Goal: Communication & Community: Answer question/provide support

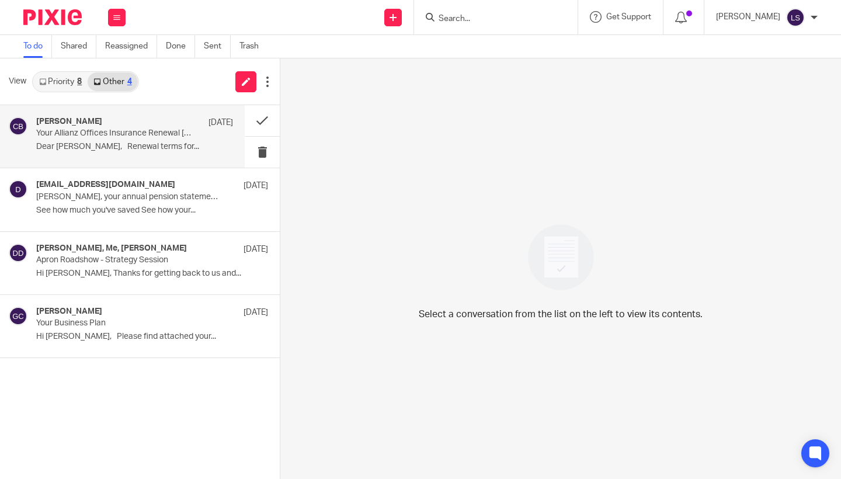
click at [93, 124] on h4 "[PERSON_NAME]" at bounding box center [69, 122] width 66 height 10
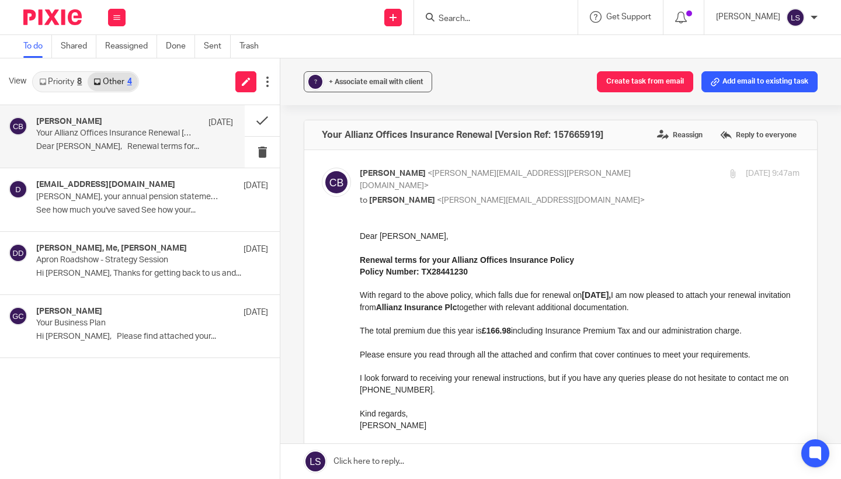
click at [322, 167] on input "checkbox" at bounding box center [321, 167] width 1 height 1
checkbox input "false"
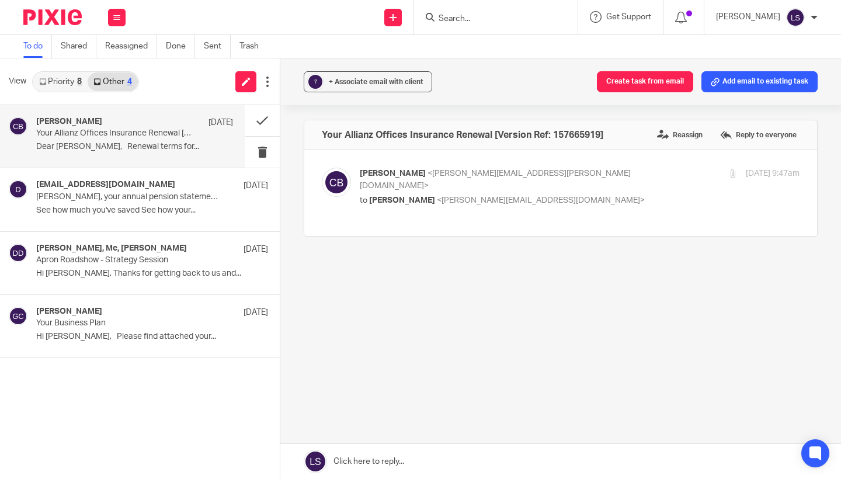
click at [64, 72] on link "Priority 8" at bounding box center [60, 81] width 54 height 19
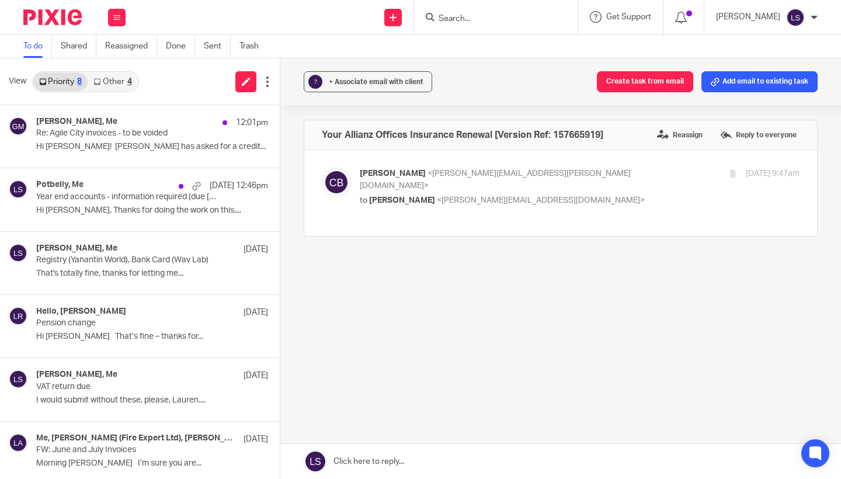
click at [111, 78] on link "Other 4" at bounding box center [113, 81] width 50 height 19
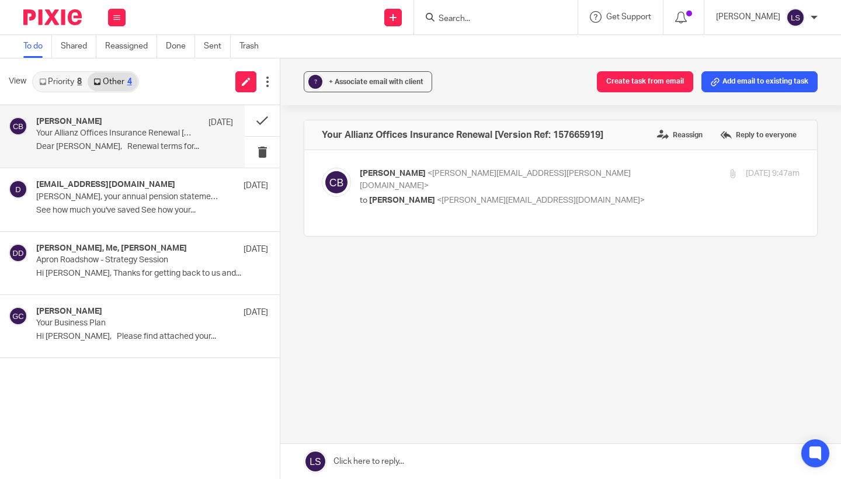
click at [117, 7] on div "Work Email Clients Team Reports Settings" at bounding box center [116, 17] width 41 height 34
click at [115, 70] on link "Email" at bounding box center [111, 71] width 21 height 8
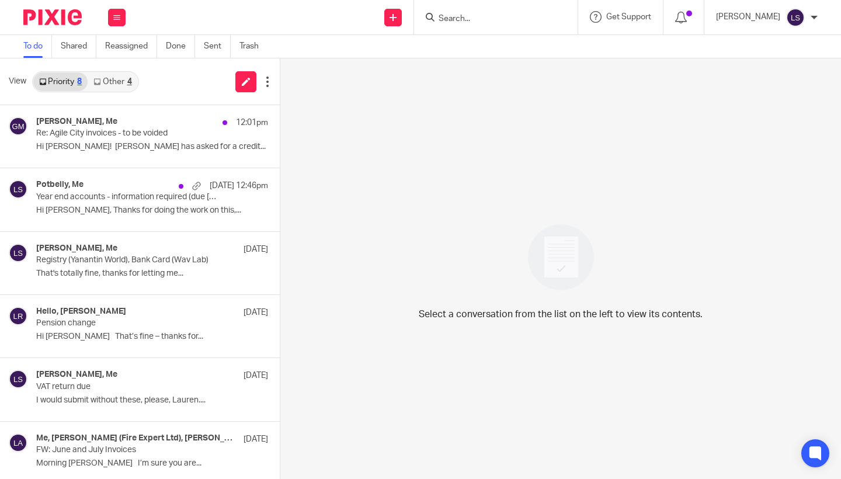
click at [111, 93] on div "View Priority 8 Other 4" at bounding box center [140, 81] width 280 height 47
click at [110, 78] on link "Other 4" at bounding box center [113, 81] width 50 height 19
click at [63, 78] on link "Priority 8" at bounding box center [60, 81] width 54 height 19
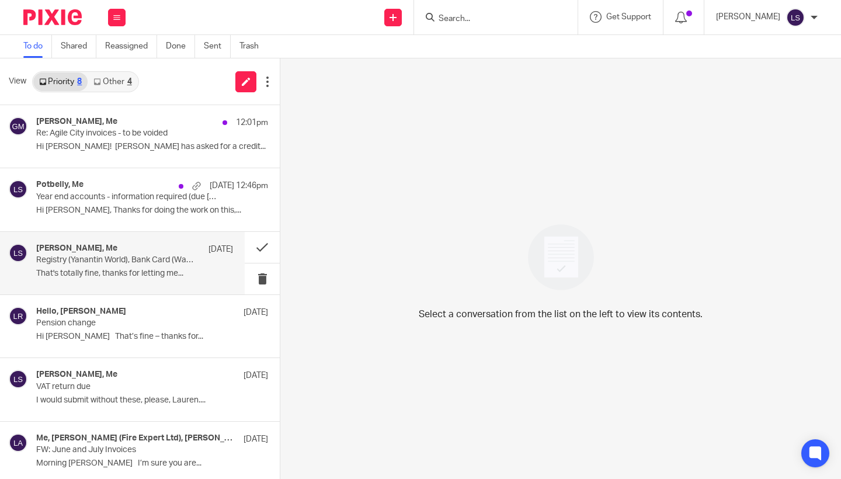
click at [88, 290] on div "[PERSON_NAME], Me [DATE] Registry (Yanantin World), Bank Card (Wav Lab) That's …" at bounding box center [122, 263] width 245 height 63
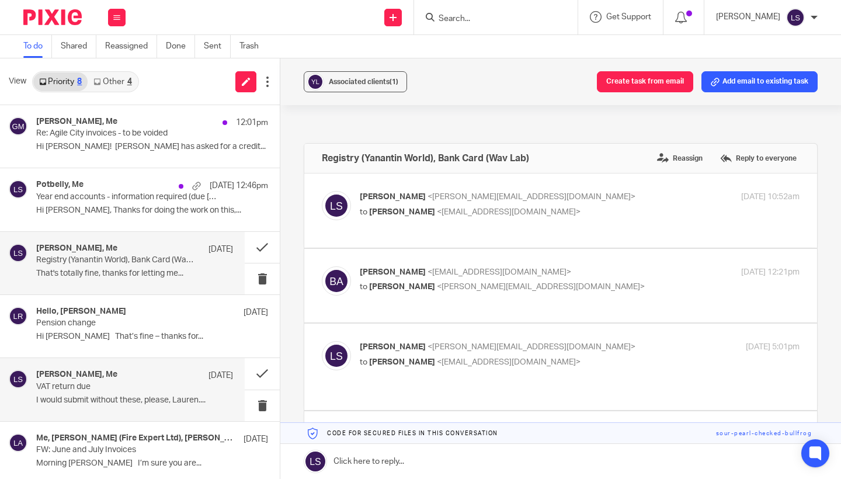
click at [141, 401] on p "I would submit without these, please, Lauren...." at bounding box center [134, 401] width 197 height 10
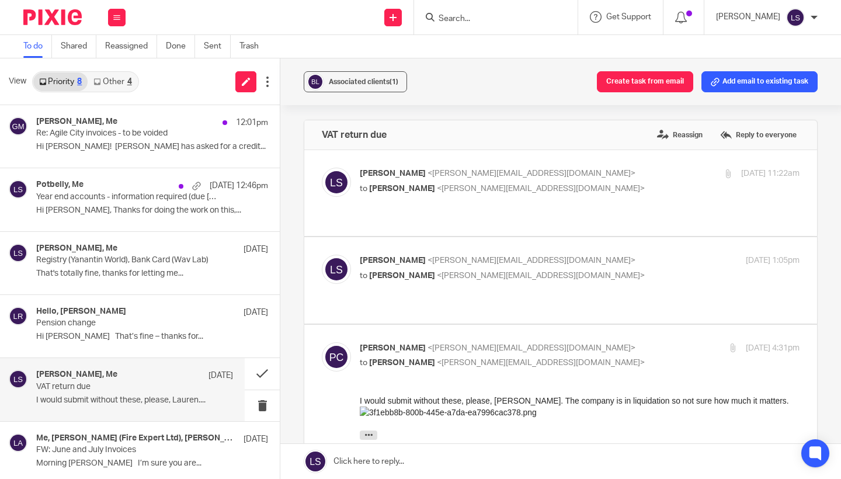
click at [545, 342] on p "[PERSON_NAME] <[PERSON_NAME][EMAIL_ADDRESS][DOMAIN_NAME]>" at bounding box center [506, 348] width 293 height 12
checkbox input "false"
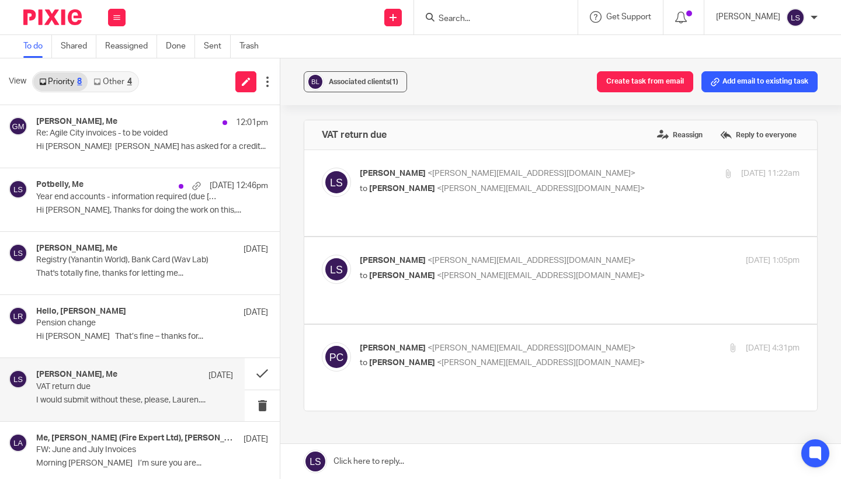
click at [77, 400] on p "I would submit without these, please, Lauren...." at bounding box center [134, 401] width 197 height 10
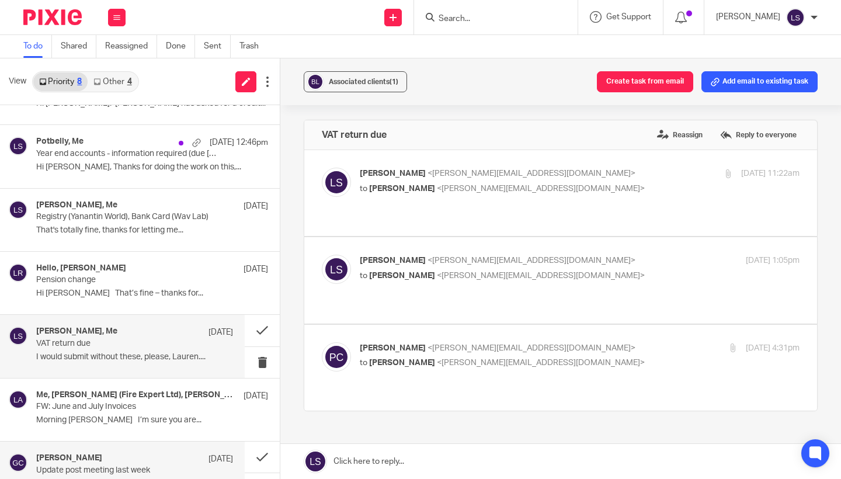
scroll to position [41, 0]
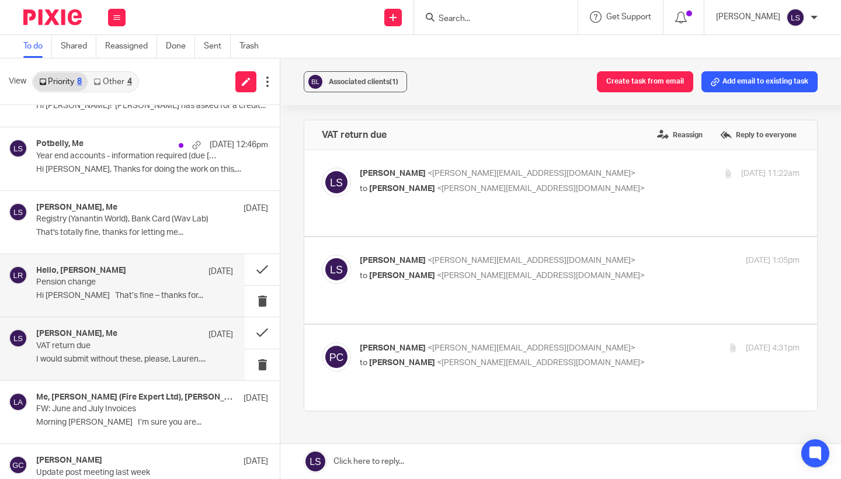
click at [89, 278] on p "Pension change" at bounding box center [115, 283] width 158 height 10
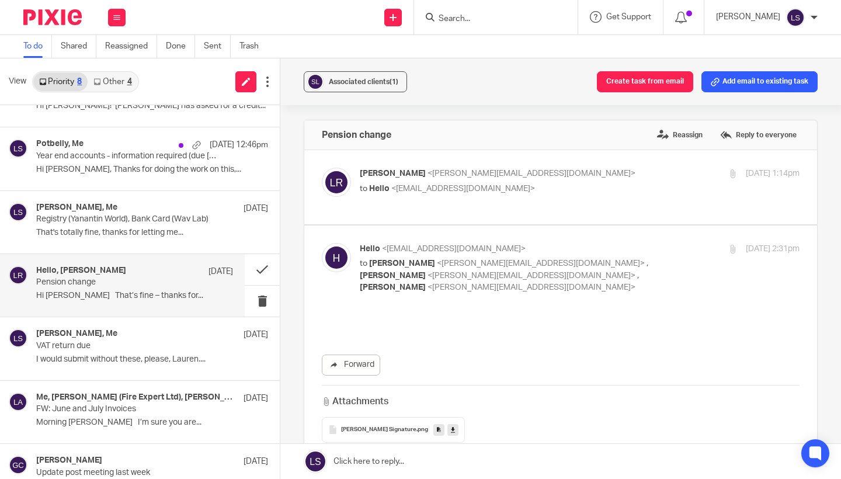
scroll to position [0, 0]
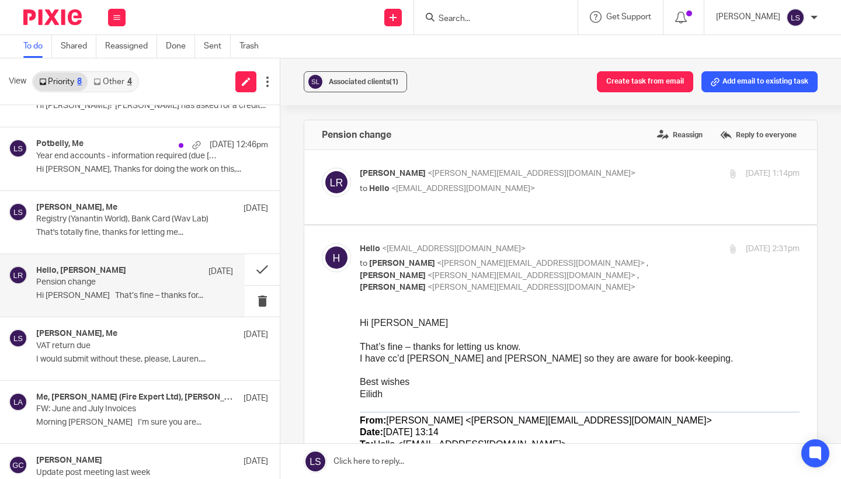
click at [605, 243] on p "Hello <[EMAIL_ADDRESS][DOMAIN_NAME]>" at bounding box center [506, 249] width 293 height 12
checkbox input "false"
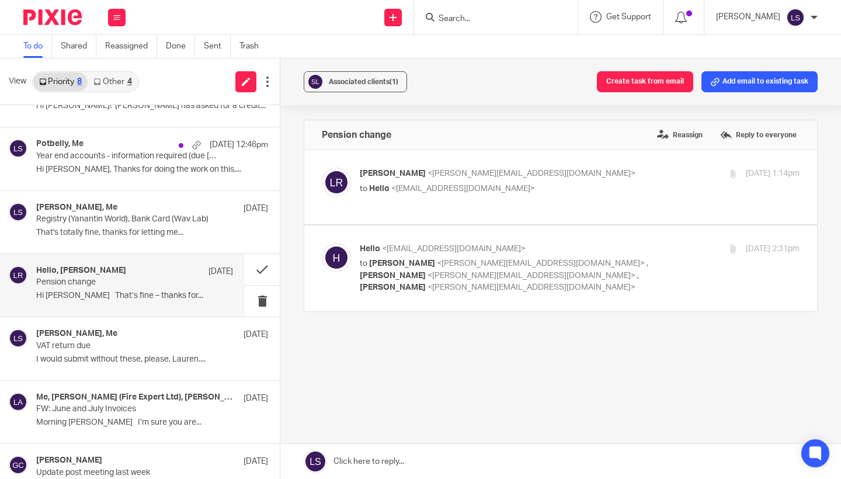
click at [56, 256] on div "Hello, [PERSON_NAME] [DATE] Pension change Hi [PERSON_NAME] That’s fine – thank…" at bounding box center [122, 285] width 245 height 63
click at [76, 221] on p "Registry (Yanantin World), Bank Card (Wav Lab)" at bounding box center [115, 219] width 158 height 10
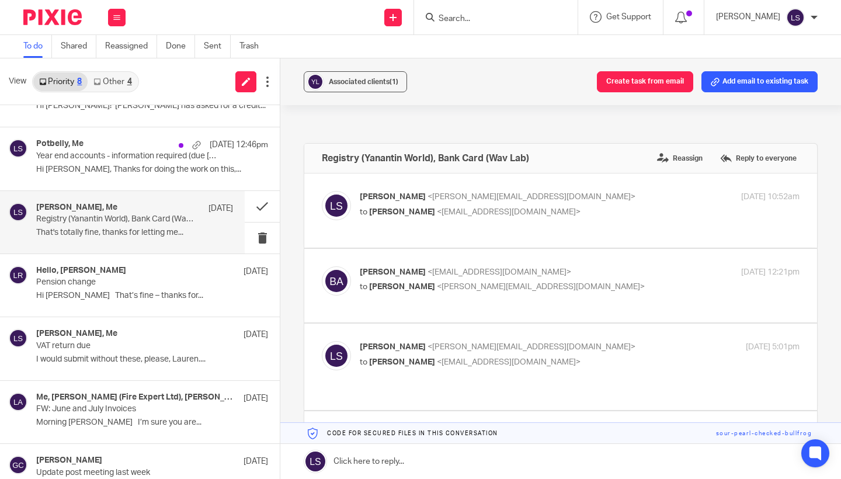
click at [841, 281] on div "Associated clients (1) Create task from email Add email to existing task Regist…" at bounding box center [560, 268] width 561 height 421
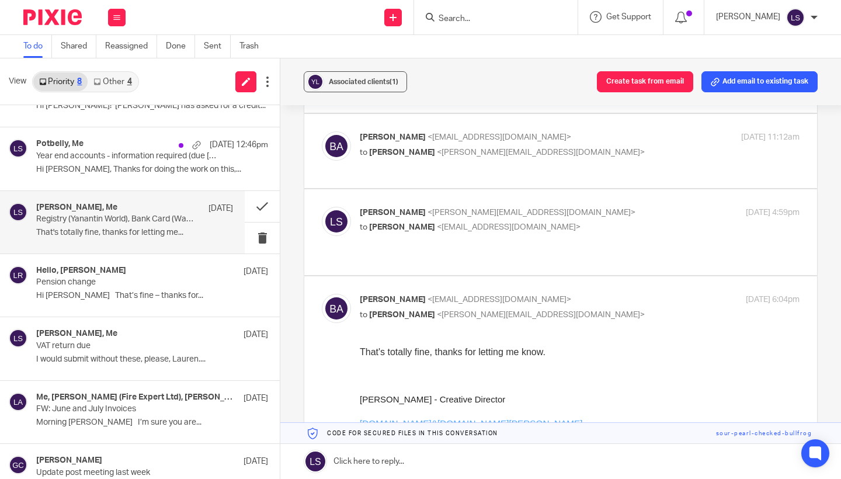
click at [596, 294] on p "[PERSON_NAME] <[EMAIL_ADDRESS][DOMAIN_NAME]>" at bounding box center [506, 300] width 293 height 12
checkbox input "false"
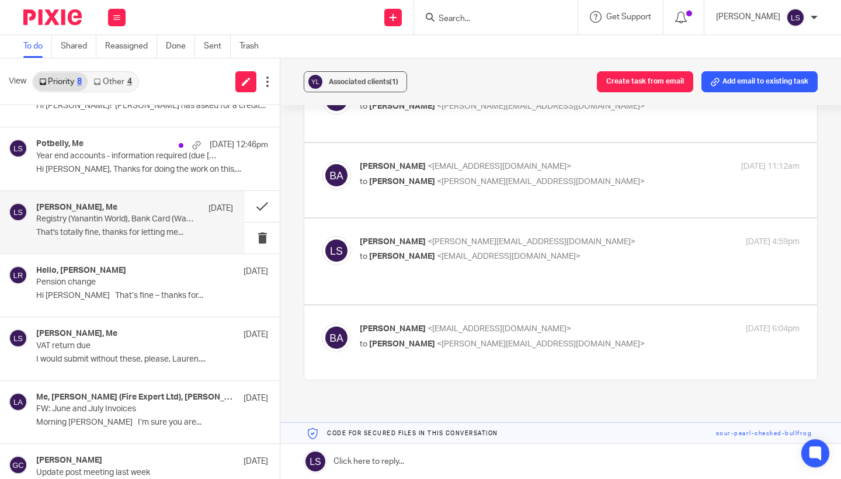
scroll to position [477, 0]
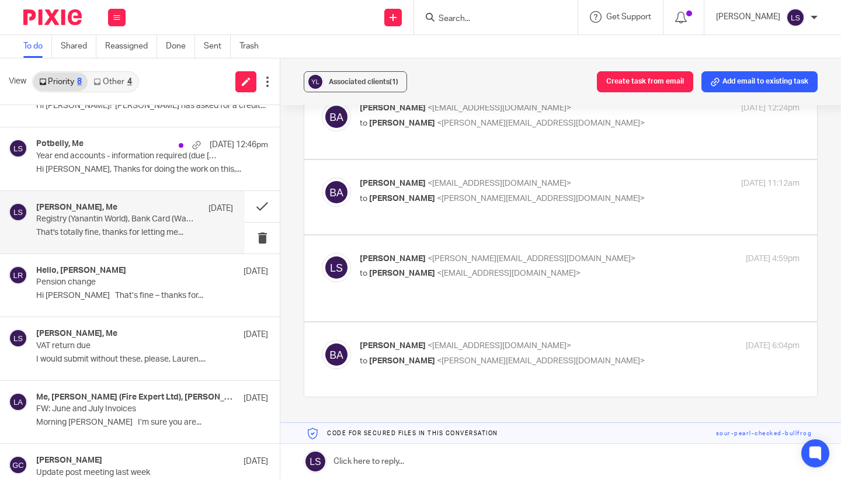
click at [592, 193] on p "to [PERSON_NAME] <[PERSON_NAME][EMAIL_ADDRESS][DOMAIN_NAME]>" at bounding box center [506, 199] width 293 height 12
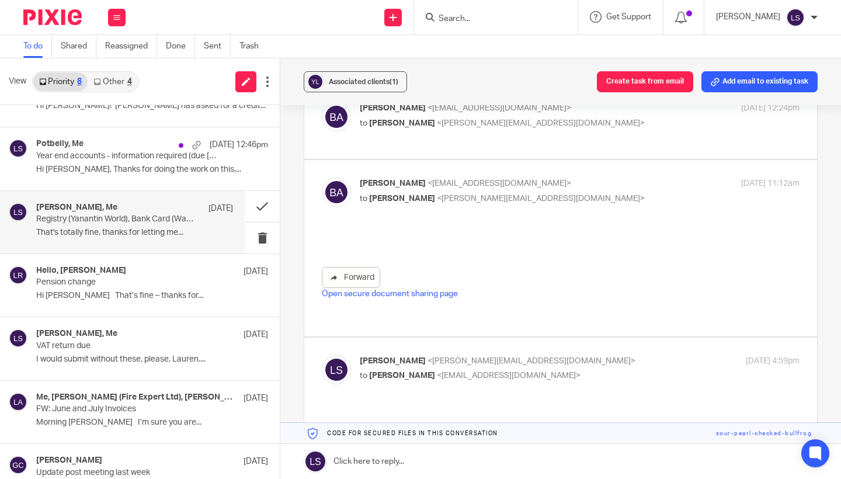
scroll to position [0, 0]
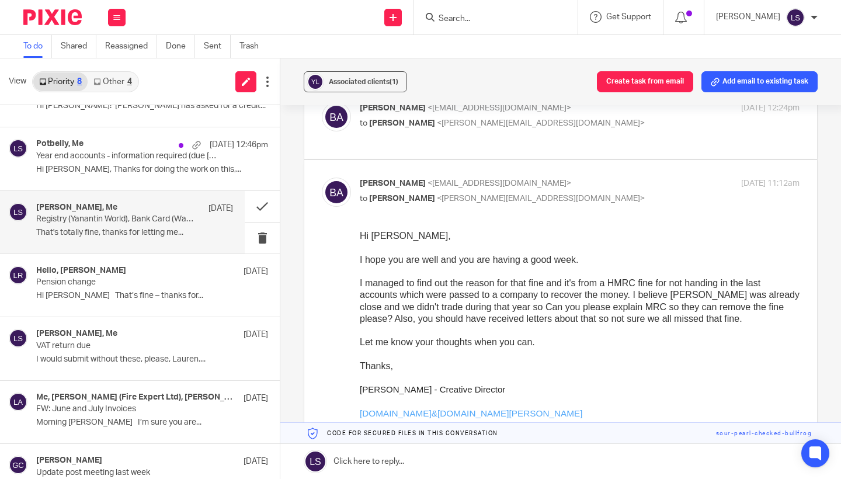
click at [592, 193] on p "to [PERSON_NAME] <[PERSON_NAME][EMAIL_ADDRESS][DOMAIN_NAME]>" at bounding box center [506, 199] width 293 height 12
checkbox input "false"
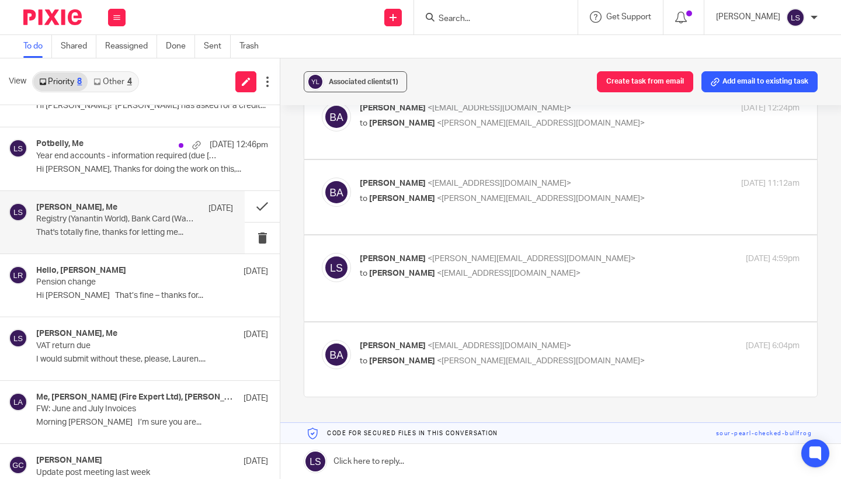
click at [423, 463] on link at bounding box center [560, 461] width 561 height 35
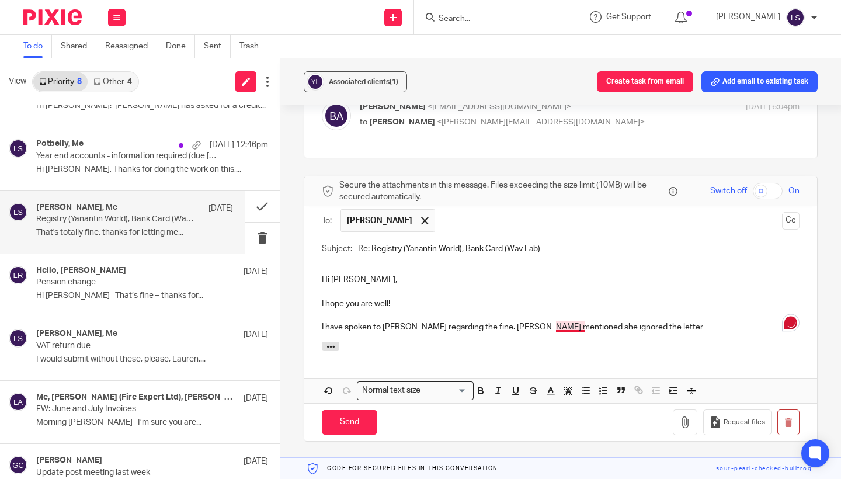
click at [571, 321] on p "I have spoken to [PERSON_NAME] regarding the fine. [PERSON_NAME] mentioned she …" at bounding box center [561, 327] width 478 height 12
drag, startPoint x: 602, startPoint y: 292, endPoint x: 683, endPoint y: 292, distance: 80.1
click at [683, 321] on p "I have spoken to [PERSON_NAME] regarding the fine. [PERSON_NAME] mentioned she …" at bounding box center [561, 327] width 478 height 12
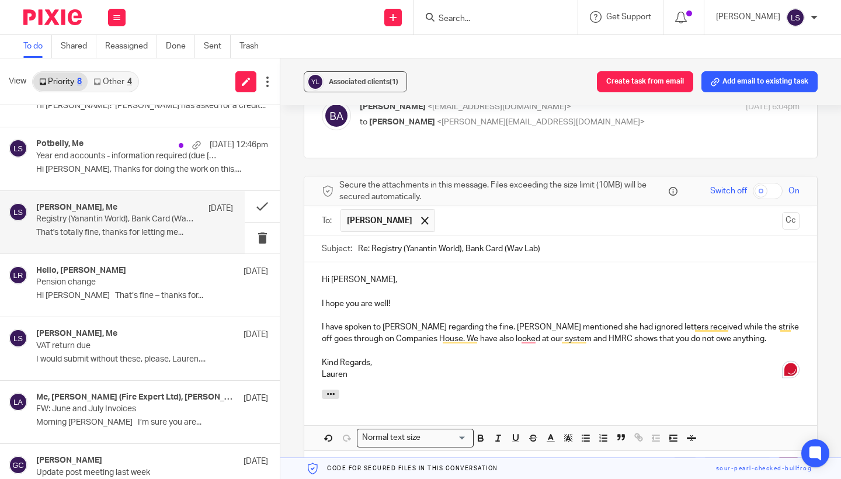
drag, startPoint x: 390, startPoint y: 358, endPoint x: 328, endPoint y: 272, distance: 106.0
click at [328, 272] on div "Hi [PERSON_NAME], I hope you are well! I have spoken to [PERSON_NAME] regarding…" at bounding box center [560, 356] width 513 height 188
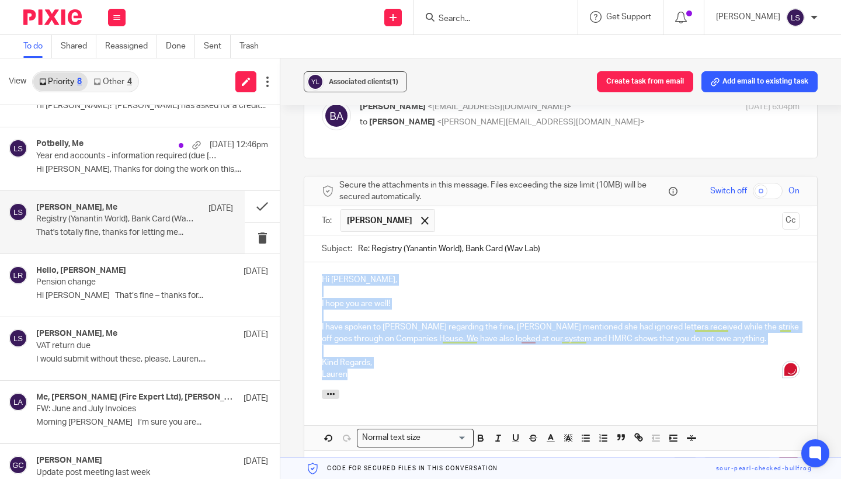
drag, startPoint x: 359, startPoint y: 346, endPoint x: 320, endPoint y: 222, distance: 129.7
click at [320, 222] on form "Secure the attachments in this message. Files exceeding the size limit (10MB) w…" at bounding box center [560, 332] width 513 height 313
copy div "Hi [PERSON_NAME], I hope you are well! I have spoken to [PERSON_NAME] regarding…"
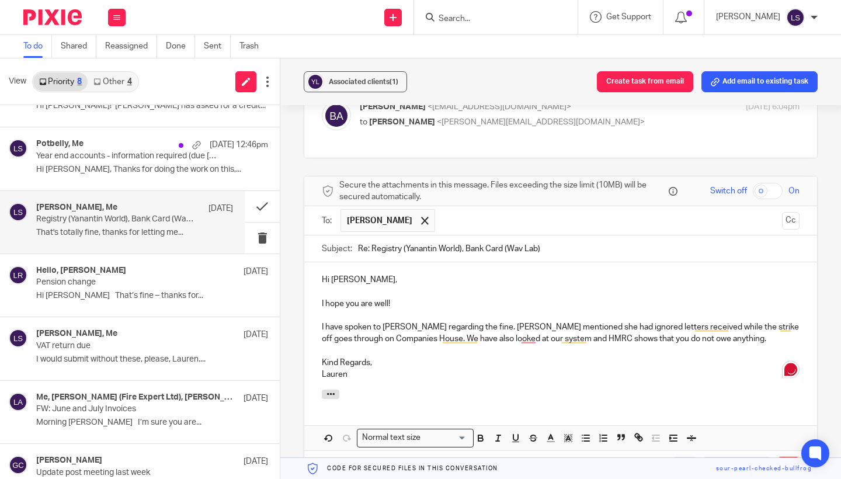
click at [370, 298] on p "I hope you are well!" at bounding box center [561, 304] width 478 height 12
drag, startPoint x: 370, startPoint y: 349, endPoint x: 351, endPoint y: 335, distance: 23.5
click at [370, 349] on div "Hi [PERSON_NAME], I hope you are well! I have spoken to [PERSON_NAME] regarding…" at bounding box center [560, 325] width 513 height 127
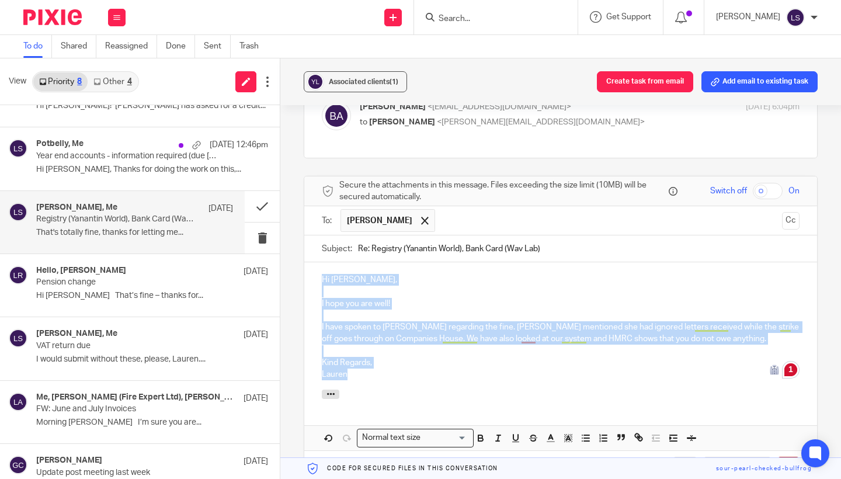
drag, startPoint x: 351, startPoint y: 337, endPoint x: 324, endPoint y: 224, distance: 115.5
click at [324, 224] on form "Secure the attachments in this message. Files exceeding the size limit (10MB) w…" at bounding box center [560, 332] width 513 height 313
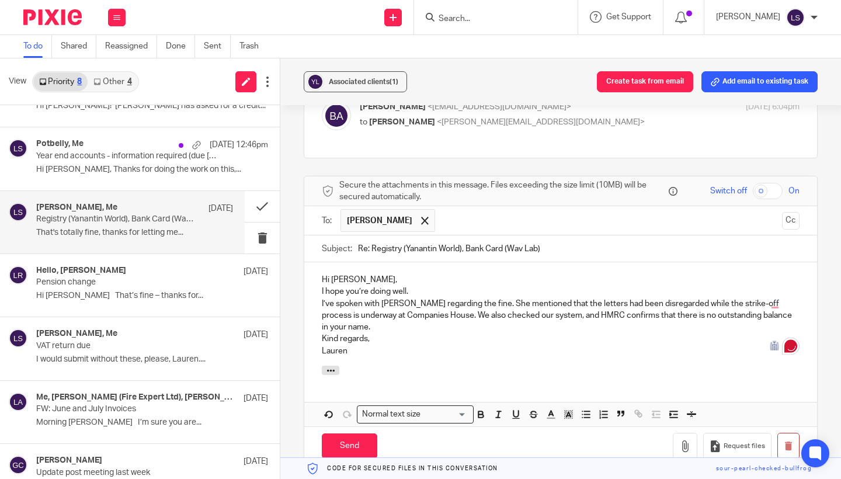
click at [378, 274] on p "Hi [PERSON_NAME]," at bounding box center [561, 280] width 478 height 12
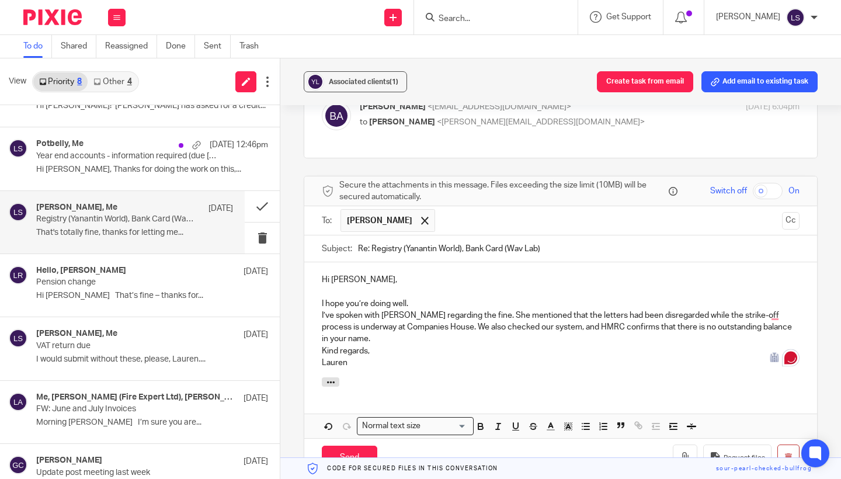
click at [416, 298] on p "I hope you’re doing well." at bounding box center [561, 304] width 478 height 12
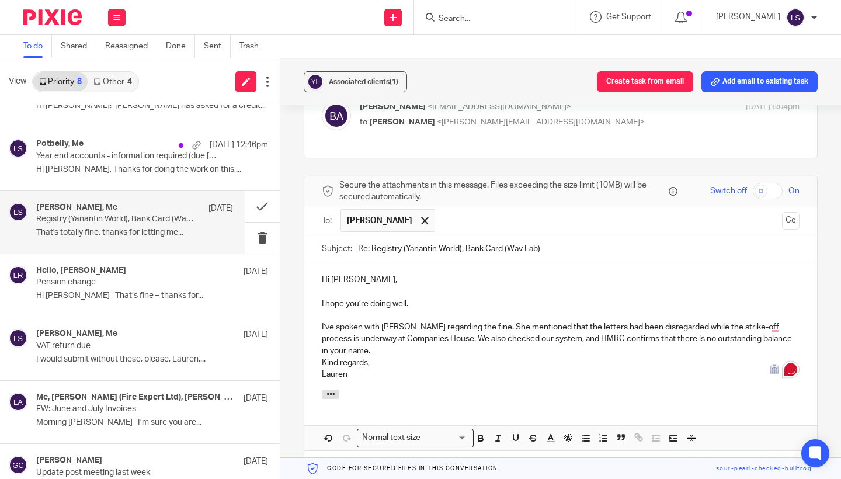
click at [318, 328] on div "Hi [PERSON_NAME], I hope you’re doing well. I’ve spoken with [PERSON_NAME] rega…" at bounding box center [560, 325] width 513 height 127
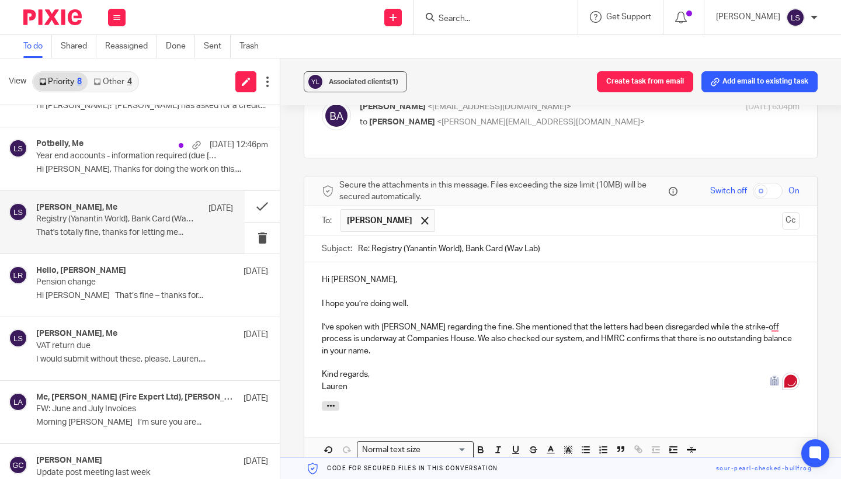
click at [563, 235] on input "Re: Registry (Yanantin World), Bank Card (Wav Lab)" at bounding box center [579, 248] width 442 height 26
drag, startPoint x: 573, startPoint y: 216, endPoint x: 328, endPoint y: 208, distance: 245.0
click at [328, 235] on div "Subject: Re: Registry (Yanantin World), Bank Card (Wav Lab)" at bounding box center [561, 248] width 478 height 26
type input "Fine update"
click at [418, 361] on div "Hi [PERSON_NAME], I hope you’re doing well. I’ve spoken with [PERSON_NAME] rega…" at bounding box center [560, 331] width 513 height 139
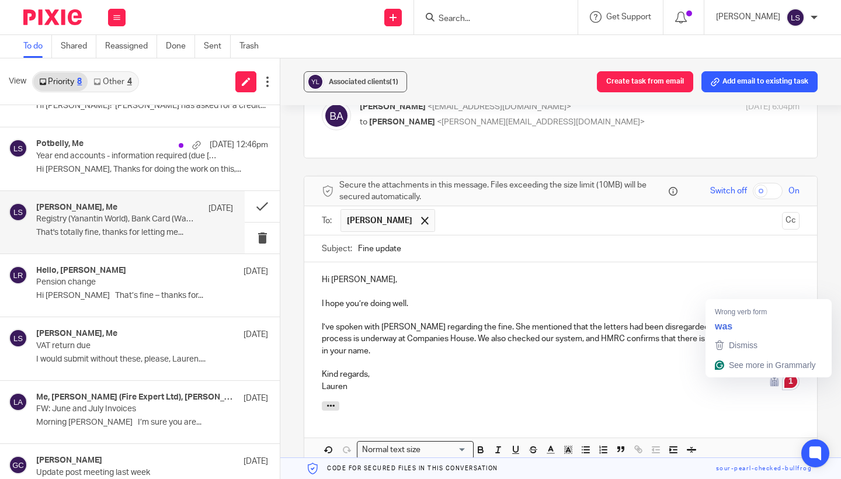
click at [776, 321] on p "I’ve spoken with [PERSON_NAME] regarding the fine. She mentioned that the lette…" at bounding box center [561, 339] width 478 height 36
click at [622, 369] on p "Kind regards, [PERSON_NAME]" at bounding box center [561, 381] width 478 height 24
click at [602, 357] on p at bounding box center [561, 363] width 478 height 12
click at [674, 321] on p "I’ve spoken with [PERSON_NAME] regarding the fine. She mentioned that the lette…" at bounding box center [561, 339] width 478 height 36
click at [428, 357] on p at bounding box center [561, 363] width 478 height 12
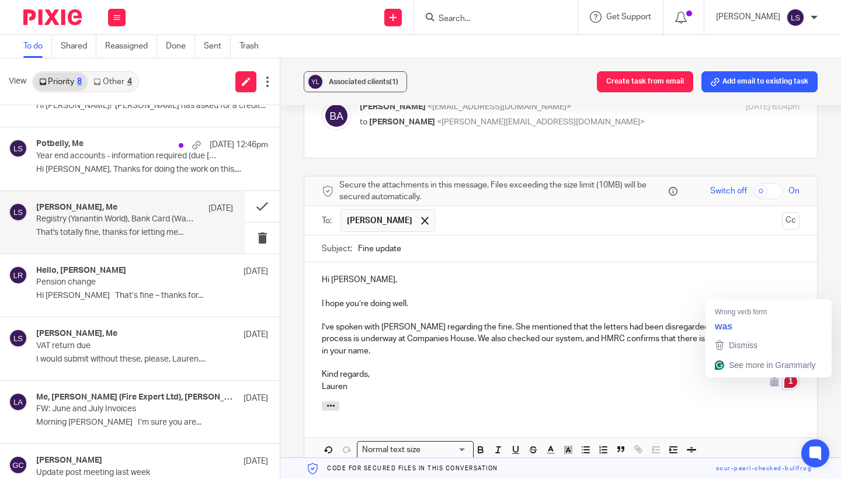
click at [776, 321] on p "I’ve spoken with [PERSON_NAME] regarding the fine. She mentioned that the lette…" at bounding box center [561, 339] width 478 height 36
click at [746, 341] on span "Dismiss" at bounding box center [743, 345] width 29 height 9
click at [685, 369] on p "Kind regards, [PERSON_NAME]" at bounding box center [561, 381] width 478 height 24
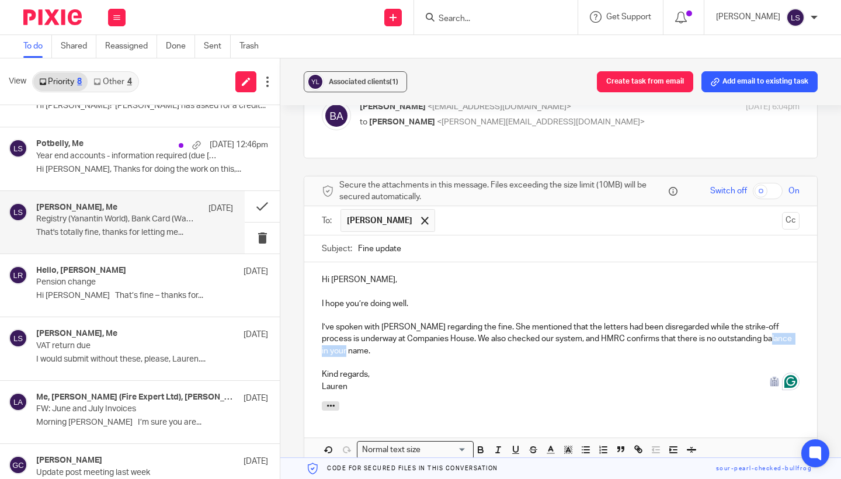
drag, startPoint x: 758, startPoint y: 306, endPoint x: 758, endPoint y: 312, distance: 6.4
click at [758, 321] on p "I’ve spoken with [PERSON_NAME] regarding the fine. She mentioned that the lette…" at bounding box center [561, 339] width 478 height 36
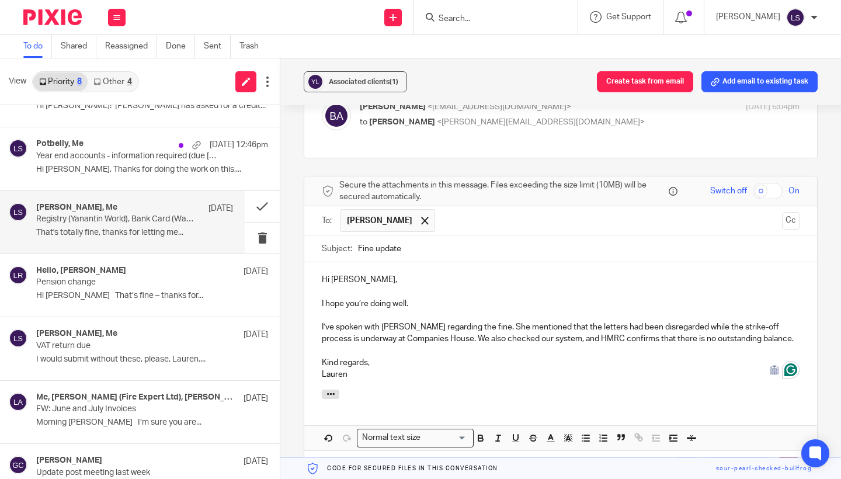
click at [340, 345] on p at bounding box center [561, 351] width 478 height 12
click at [340, 321] on p "I’ve spoken with [PERSON_NAME] regarding the fine. She mentioned that the lette…" at bounding box center [561, 333] width 478 height 24
copy p "underway"
click at [383, 357] on p "Kind regards, [PERSON_NAME]" at bounding box center [561, 369] width 478 height 24
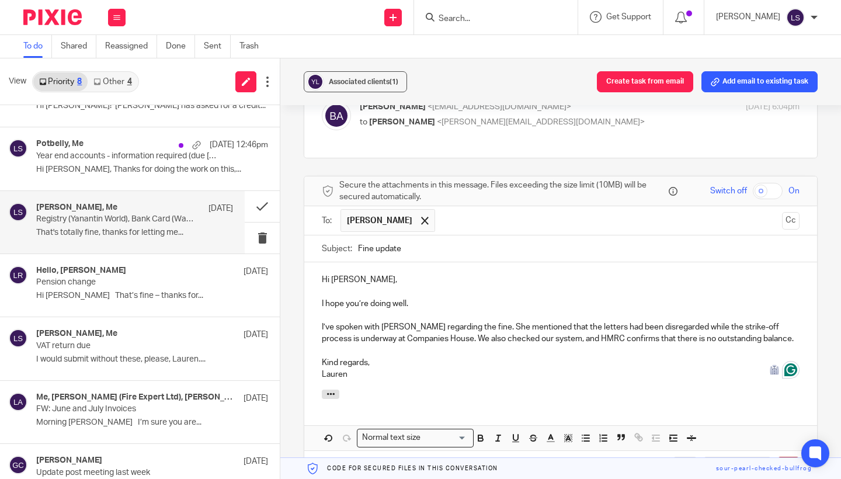
click at [831, 281] on div "Associated clients (1) Create task from email Add email to existing task Regist…" at bounding box center [560, 268] width 561 height 421
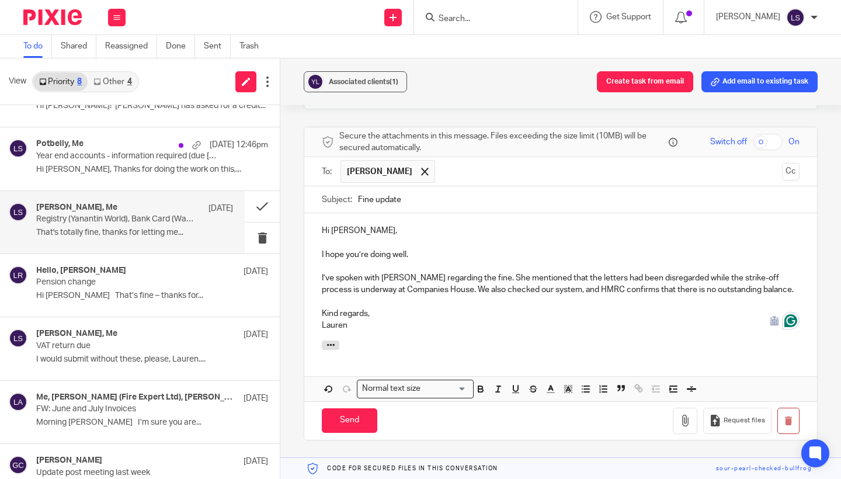
scroll to position [773, 0]
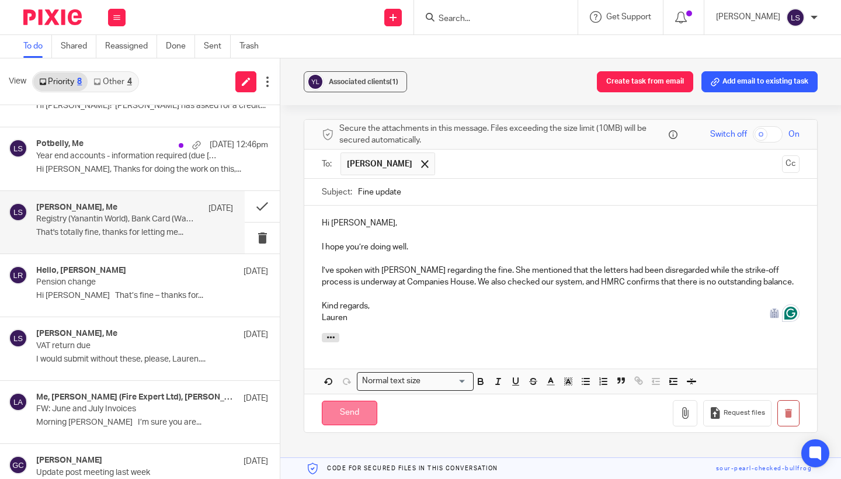
click at [363, 401] on input "Send" at bounding box center [350, 413] width 56 height 25
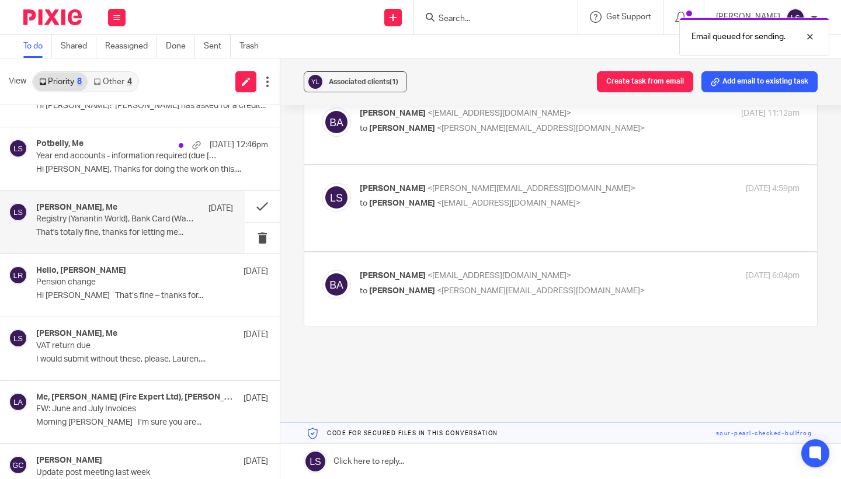
scroll to position [514, 0]
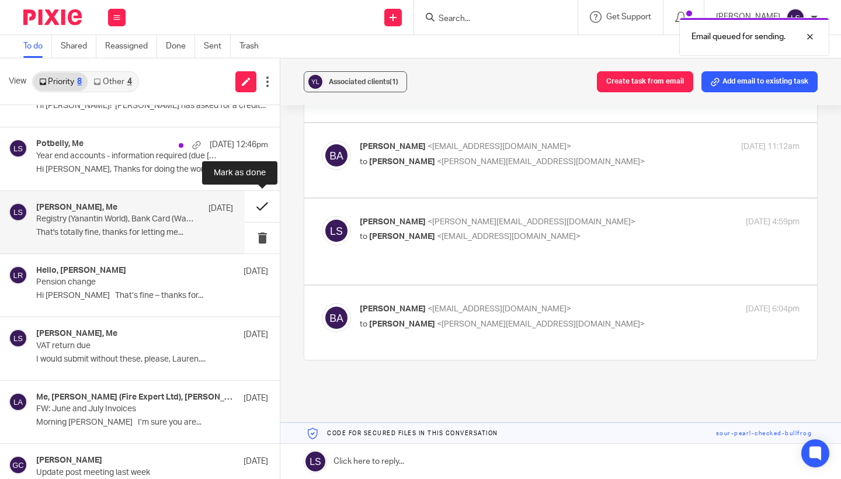
click at [252, 202] on button at bounding box center [262, 206] width 35 height 31
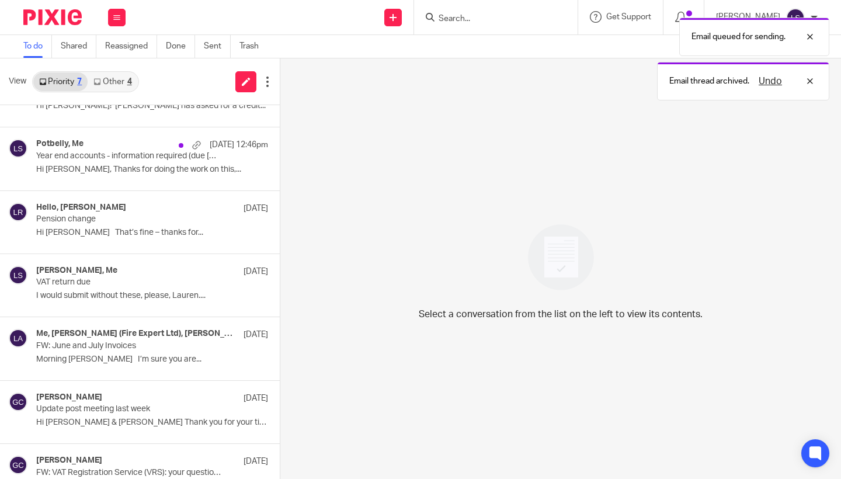
click at [132, 79] on div "4" at bounding box center [129, 82] width 5 height 8
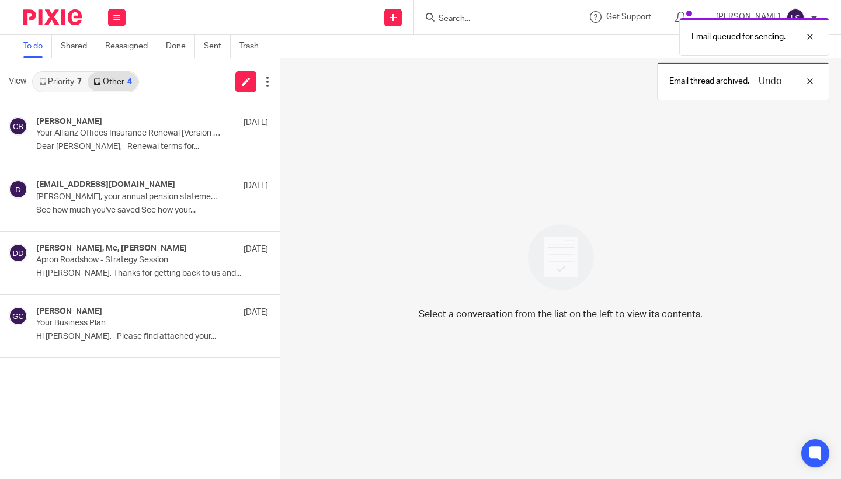
scroll to position [0, 0]
click at [50, 89] on link "Priority 7" at bounding box center [60, 81] width 54 height 19
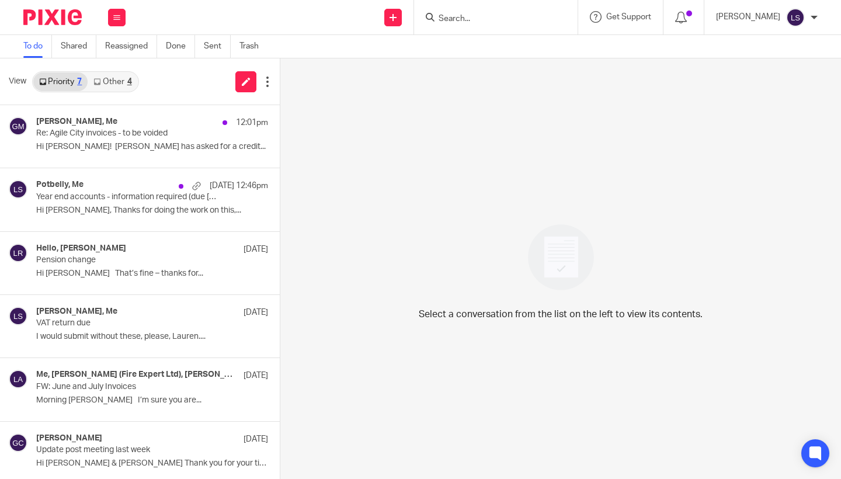
click at [115, 77] on link "Other 4" at bounding box center [113, 81] width 50 height 19
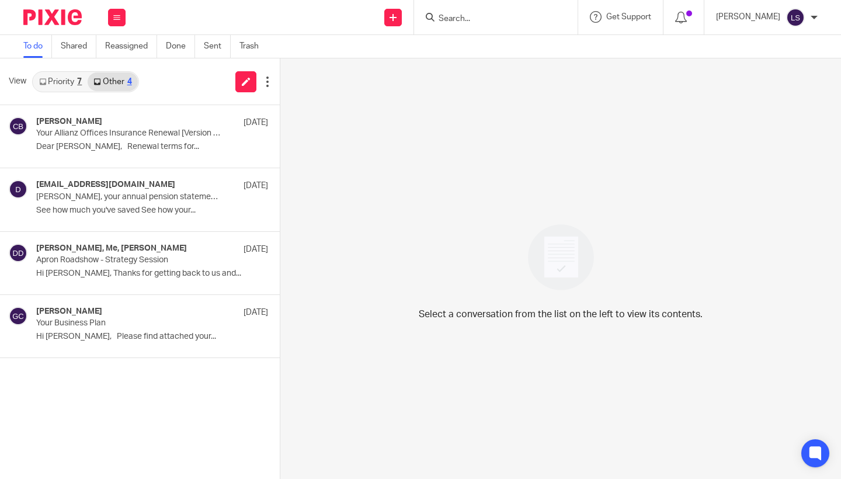
click at [65, 77] on link "Priority 7" at bounding box center [60, 81] width 54 height 19
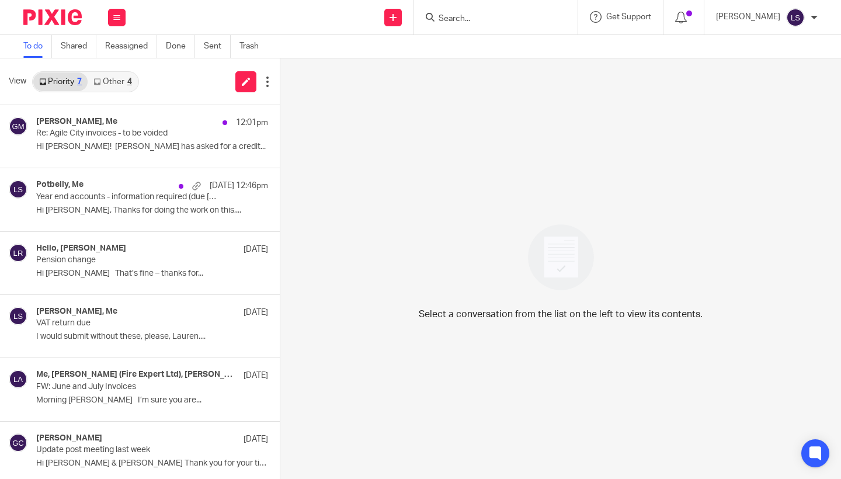
click at [354, 291] on div "Select a conversation from the list on the left to view its contents." at bounding box center [560, 268] width 561 height 421
click at [122, 77] on link "Other 4" at bounding box center [113, 81] width 50 height 19
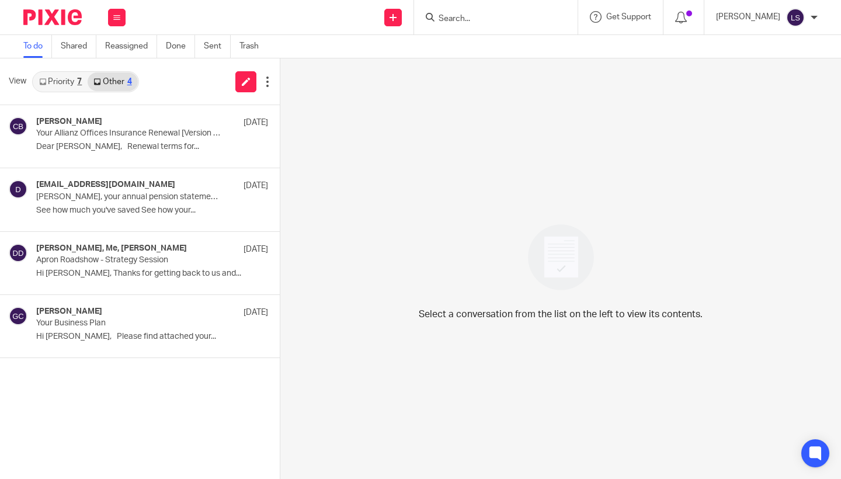
click at [49, 77] on link "Priority 7" at bounding box center [60, 81] width 54 height 19
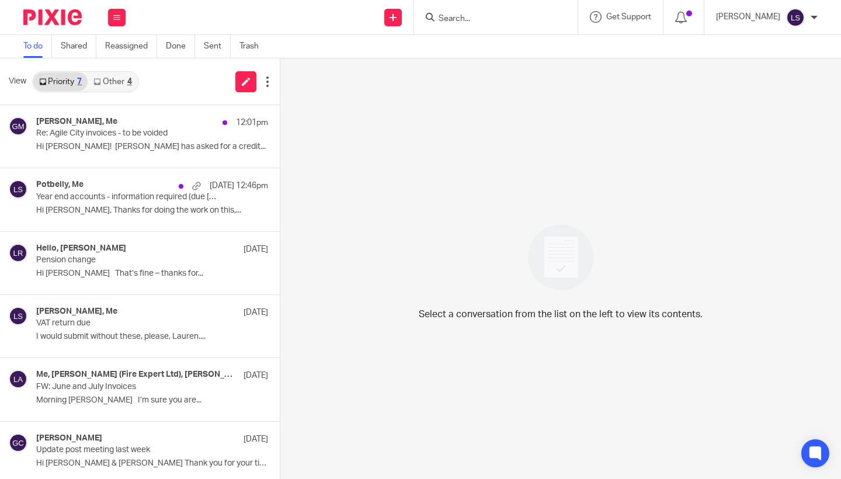
click at [123, 74] on link "Other 4" at bounding box center [113, 81] width 50 height 19
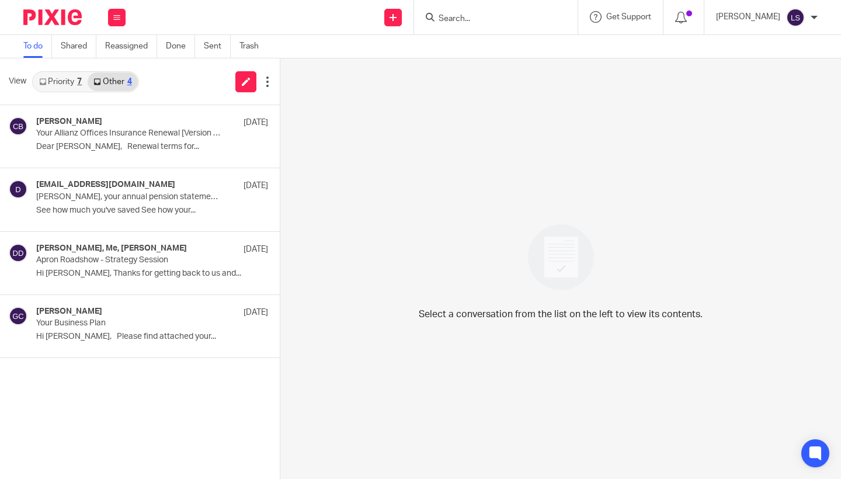
click at [82, 81] on div "7" at bounding box center [79, 82] width 5 height 8
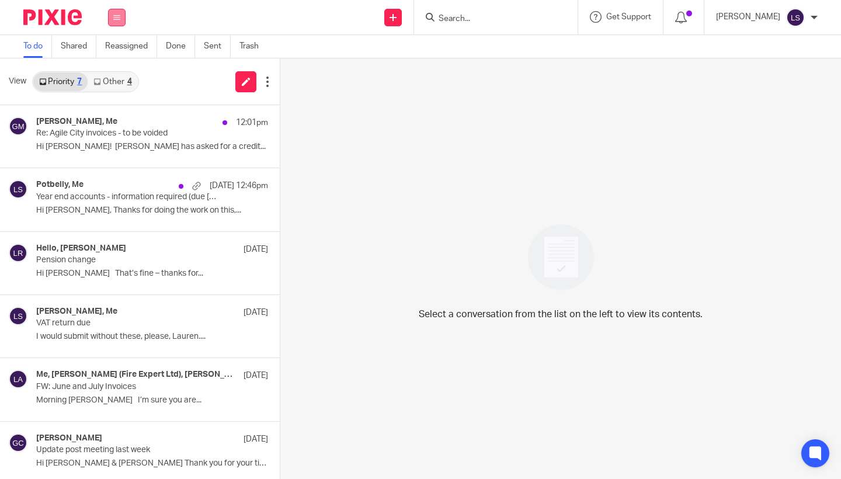
click at [123, 15] on button at bounding box center [117, 18] width 18 height 18
click at [120, 74] on link "Email" at bounding box center [111, 71] width 21 height 8
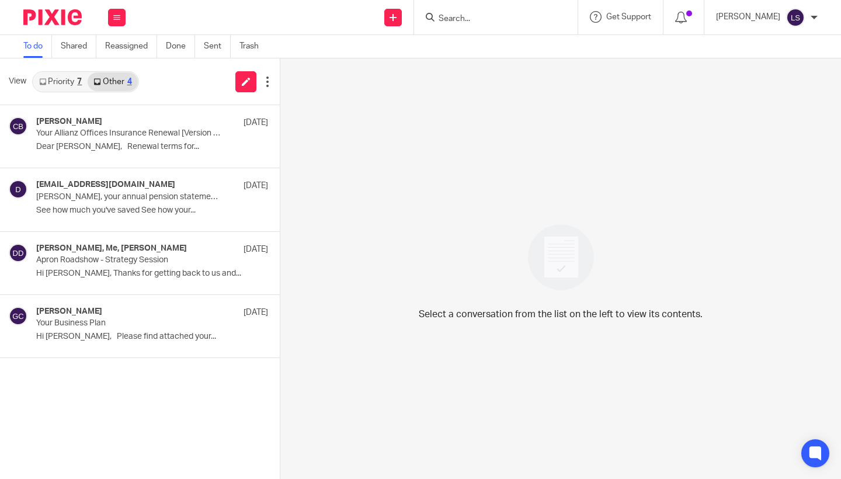
click at [63, 83] on link "Priority 7" at bounding box center [60, 81] width 54 height 19
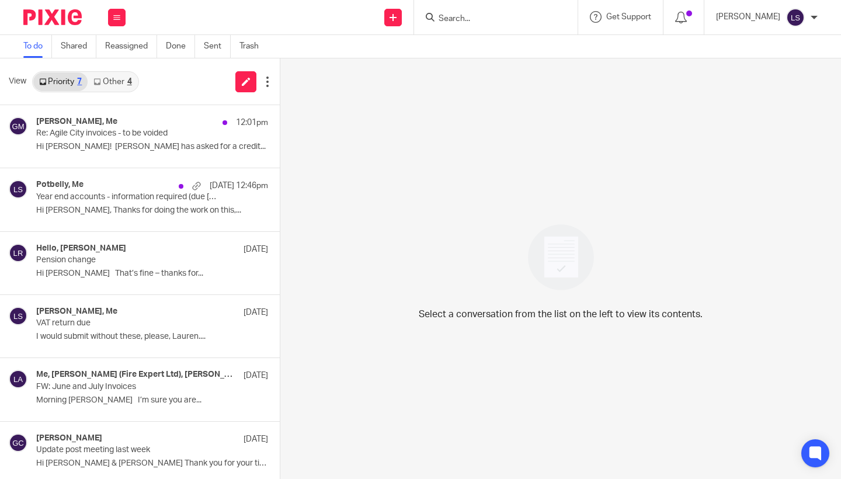
click at [267, 1] on div "Send new email Create task Add client Get Support Contact via email Check our d…" at bounding box center [489, 17] width 704 height 34
